Goal: Transaction & Acquisition: Purchase product/service

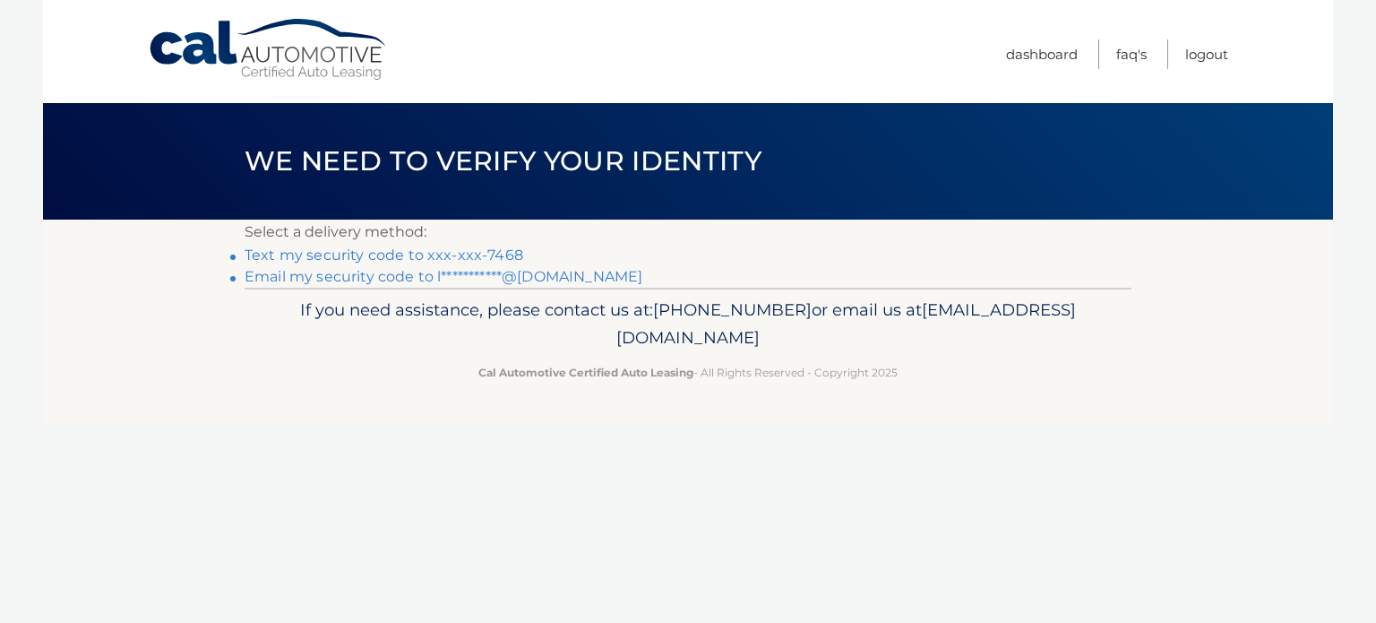
click at [384, 258] on link "Text my security code to xxx-xxx-7468" at bounding box center [384, 254] width 279 height 17
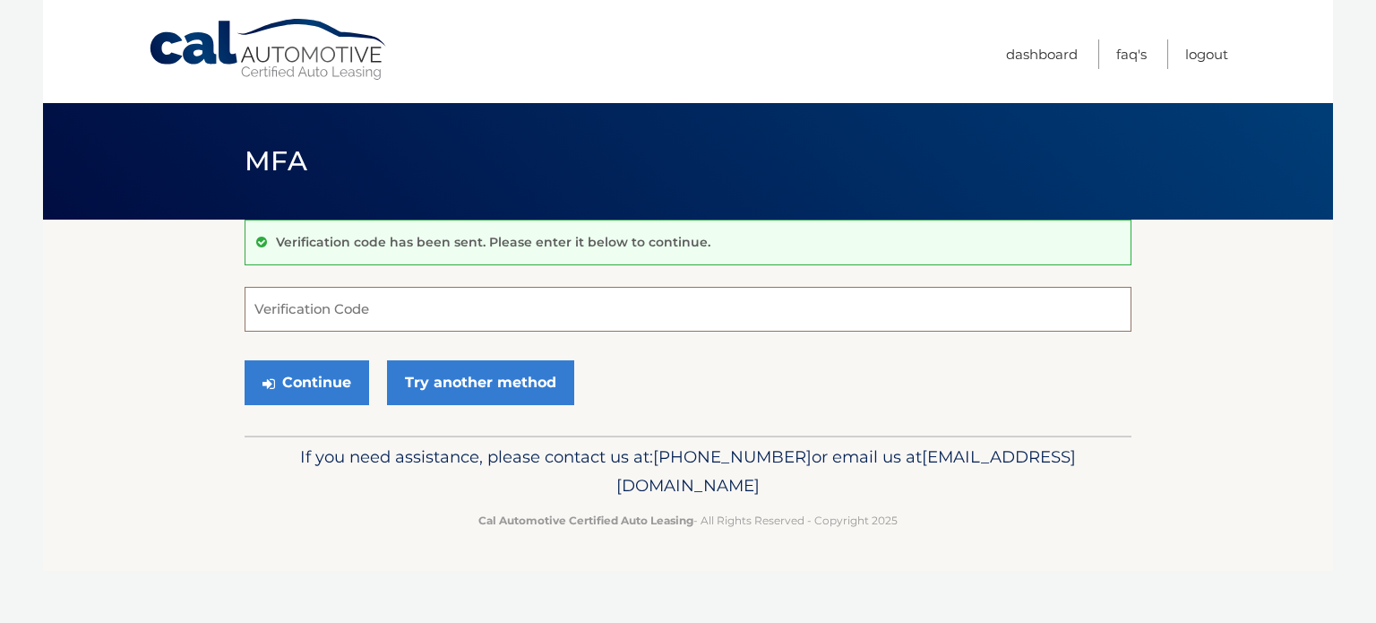
click at [304, 297] on input "Verification Code" at bounding box center [688, 309] width 887 height 45
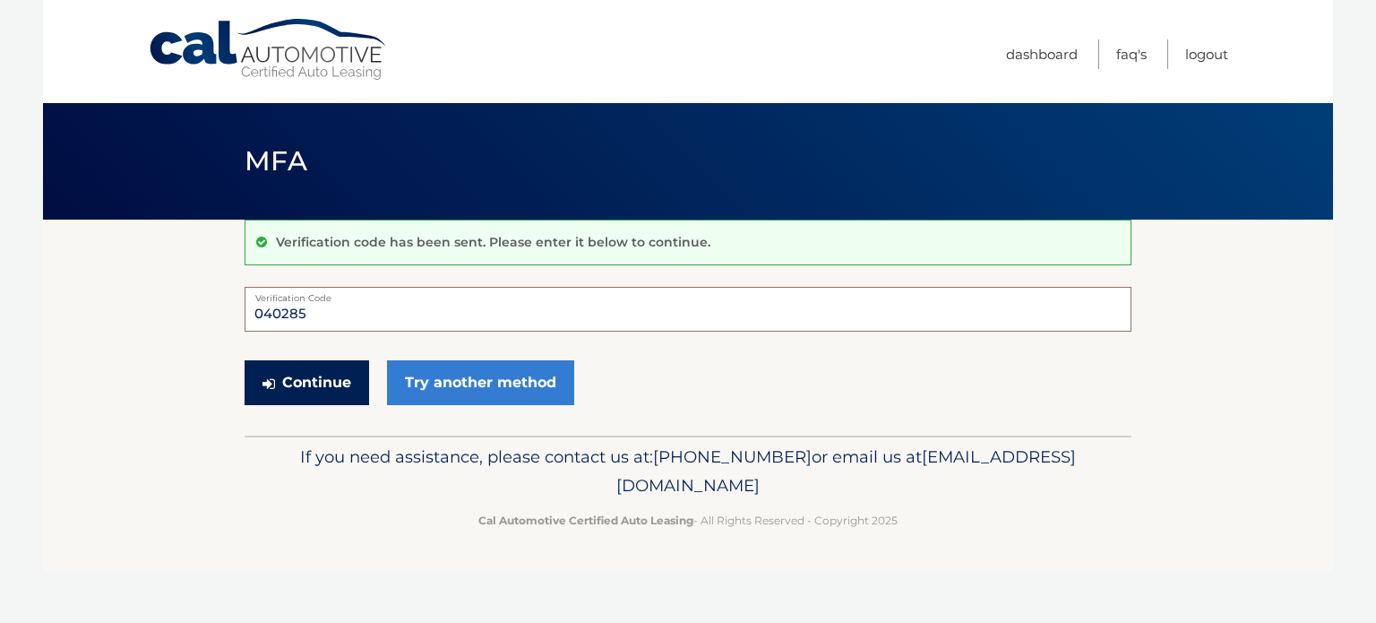
type input "040285"
click at [306, 385] on button "Continue" at bounding box center [307, 382] width 125 height 45
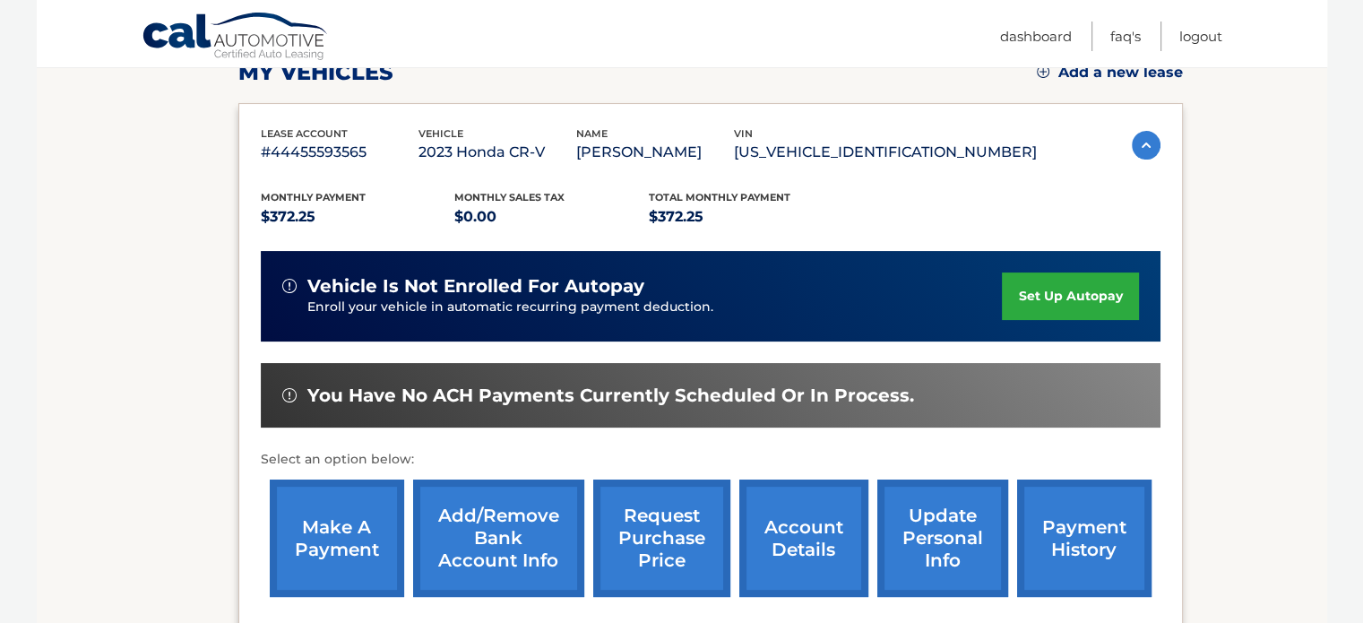
scroll to position [269, 0]
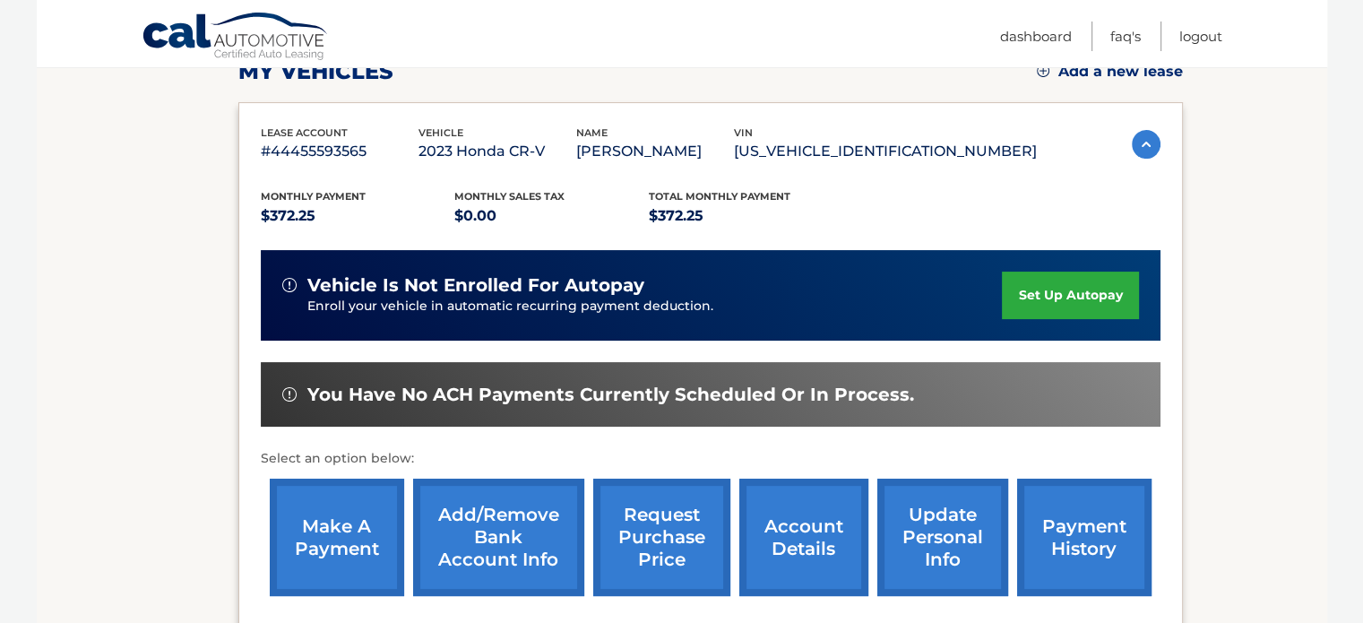
click at [337, 550] on link "make a payment" at bounding box center [337, 536] width 134 height 117
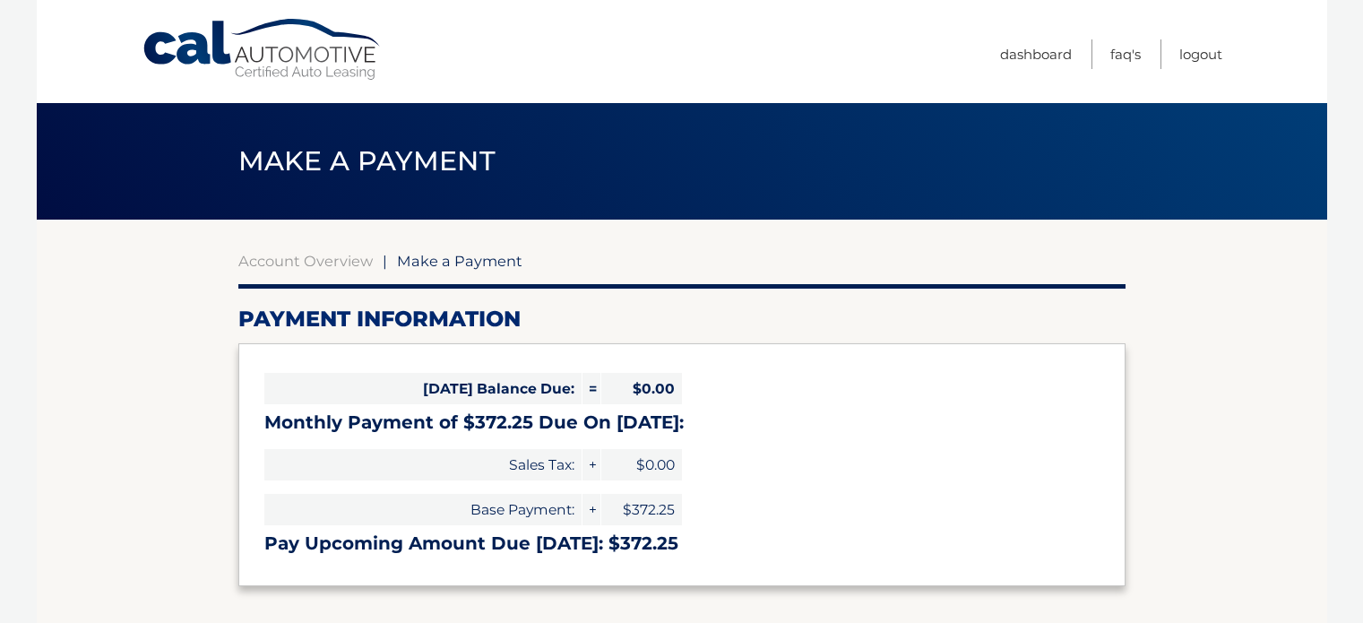
select select "OWQ3ZDJjOGQtNWIyMi00YzhlLWE1YjQtZWE0N2YxODc1OTJh"
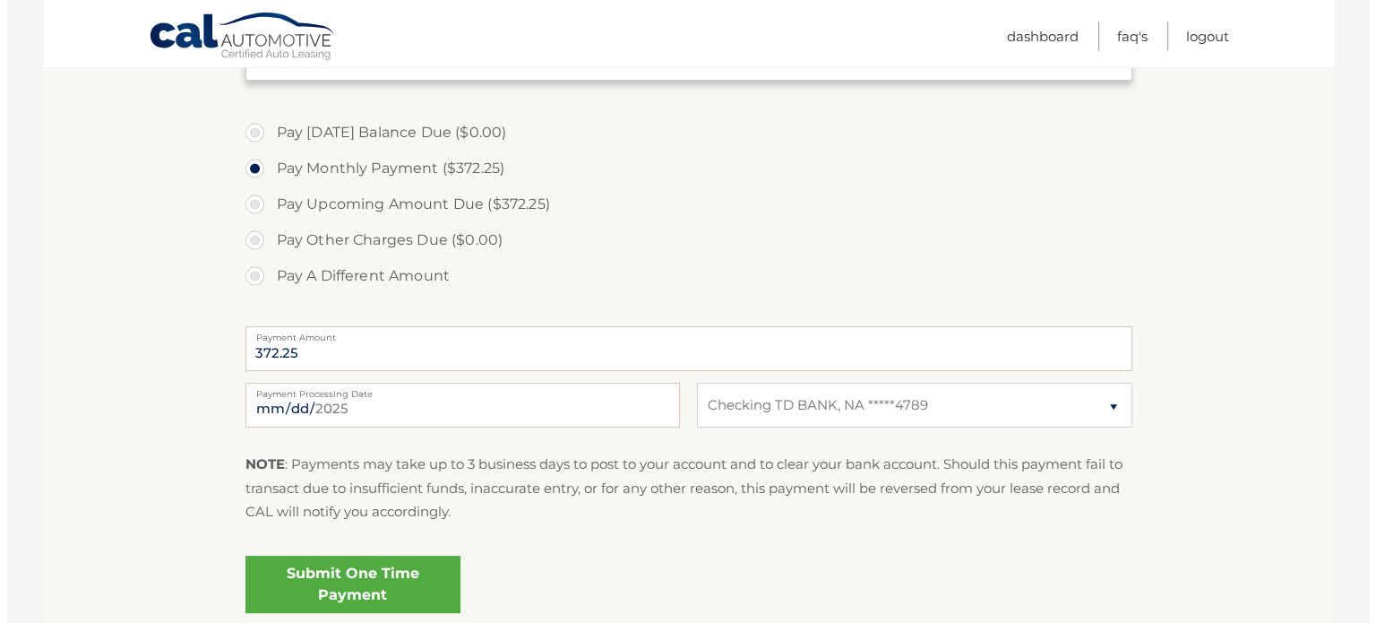
scroll to position [538, 0]
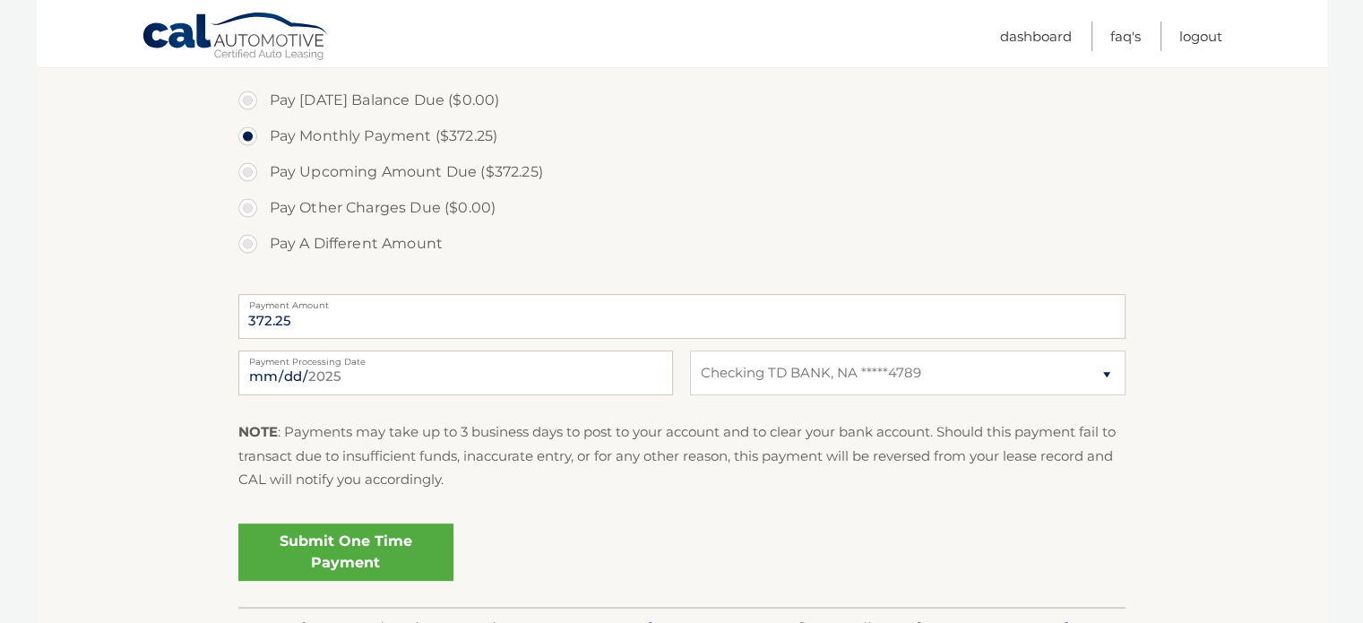
click at [391, 557] on link "Submit One Time Payment" at bounding box center [345, 551] width 215 height 57
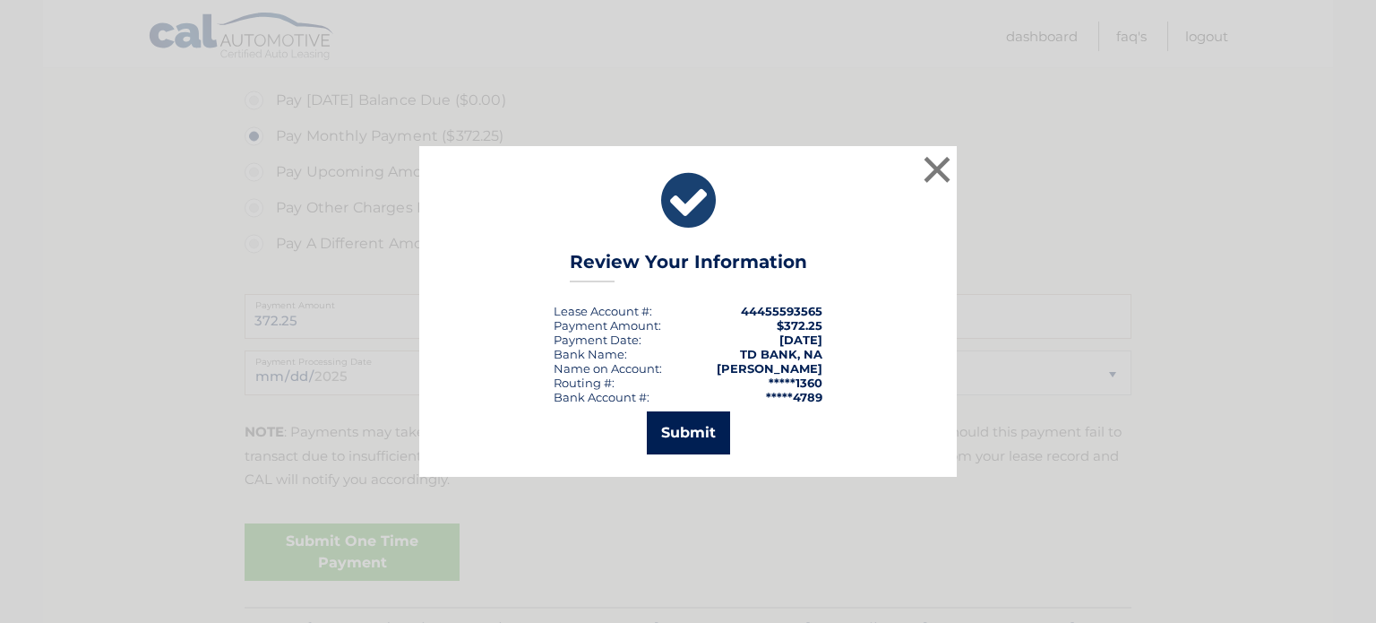
click at [685, 437] on button "Submit" at bounding box center [688, 432] width 83 height 43
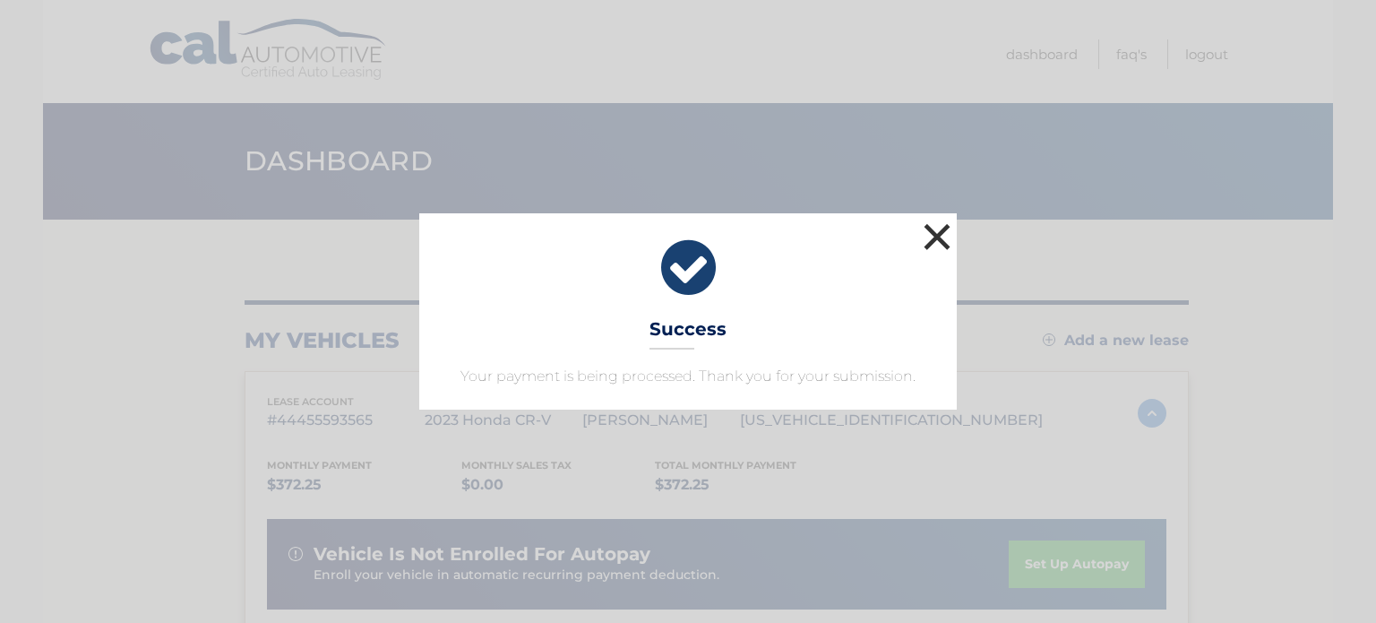
click at [936, 236] on button "×" at bounding box center [937, 237] width 36 height 36
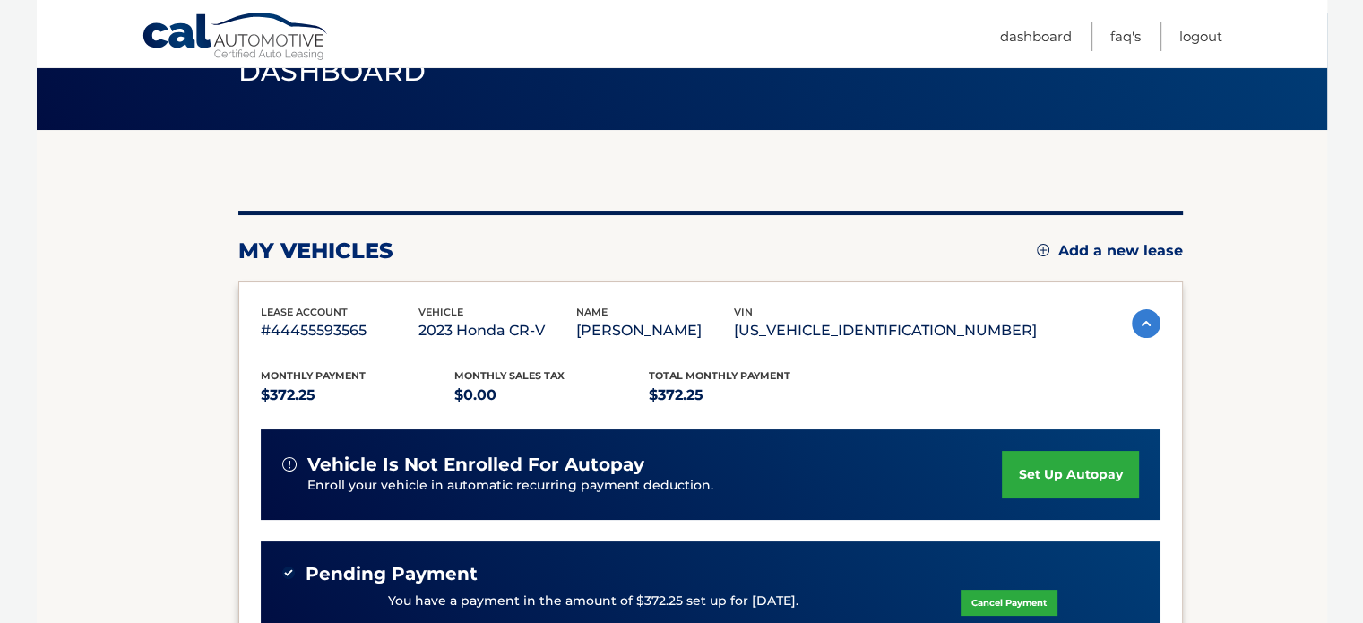
scroll to position [179, 0]
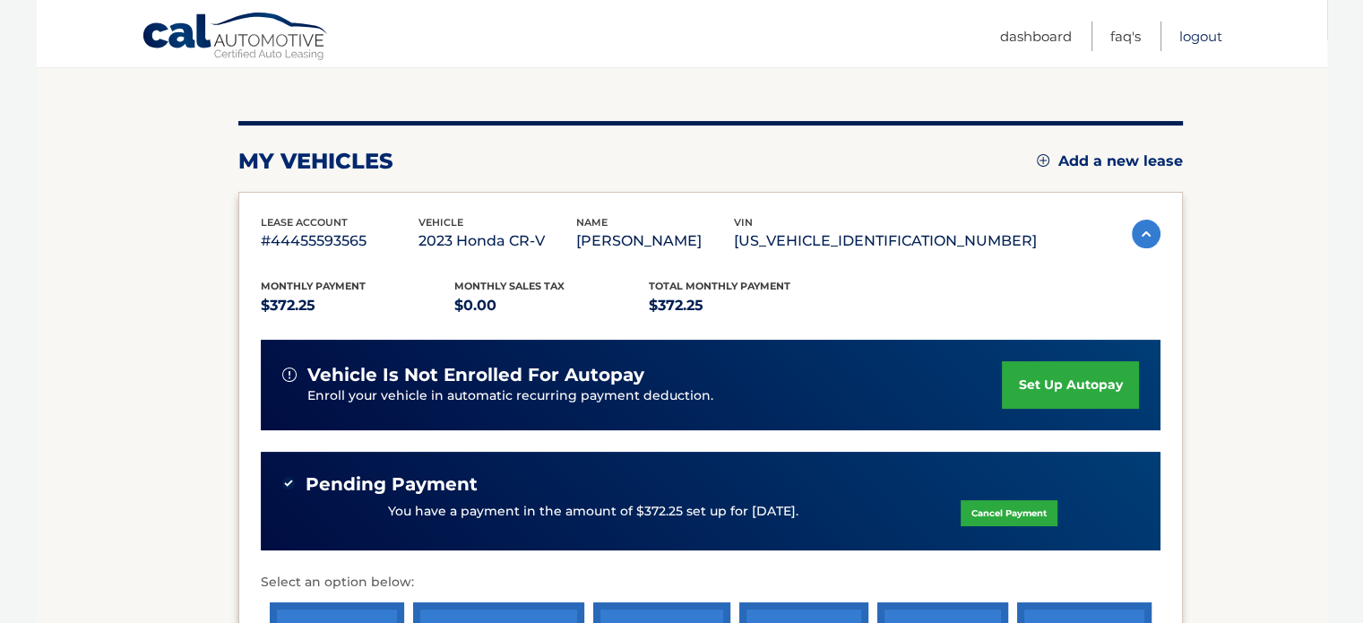
click at [1203, 39] on link "Logout" at bounding box center [1200, 37] width 43 height 30
